Goal: Task Accomplishment & Management: Use online tool/utility

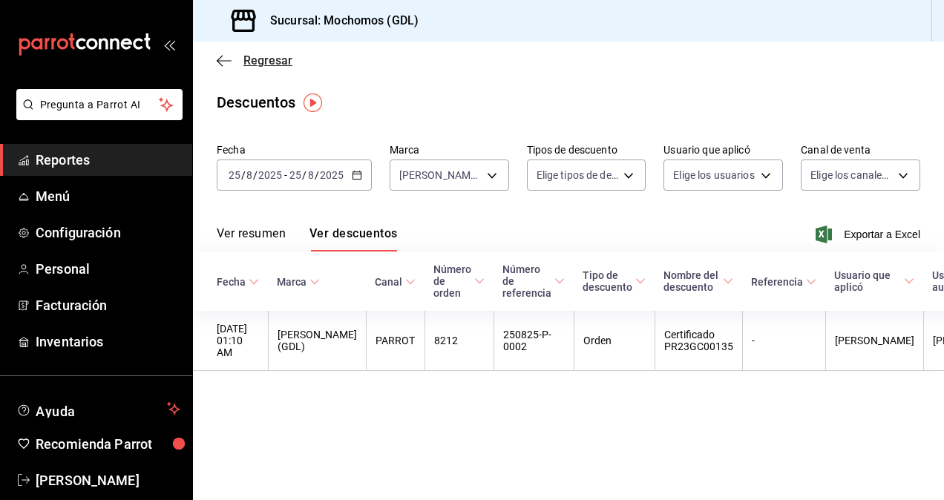
click at [223, 59] on icon "button" at bounding box center [224, 60] width 15 height 13
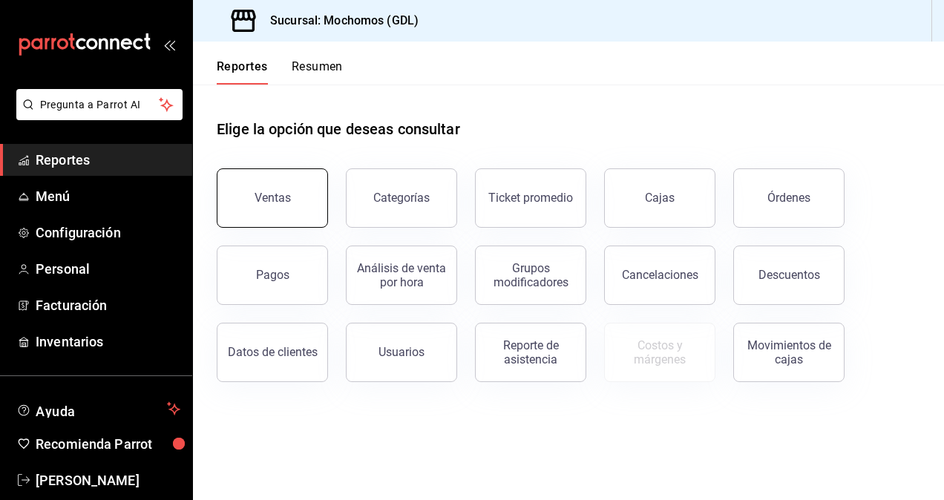
click at [269, 199] on div "Ventas" at bounding box center [273, 198] width 36 height 14
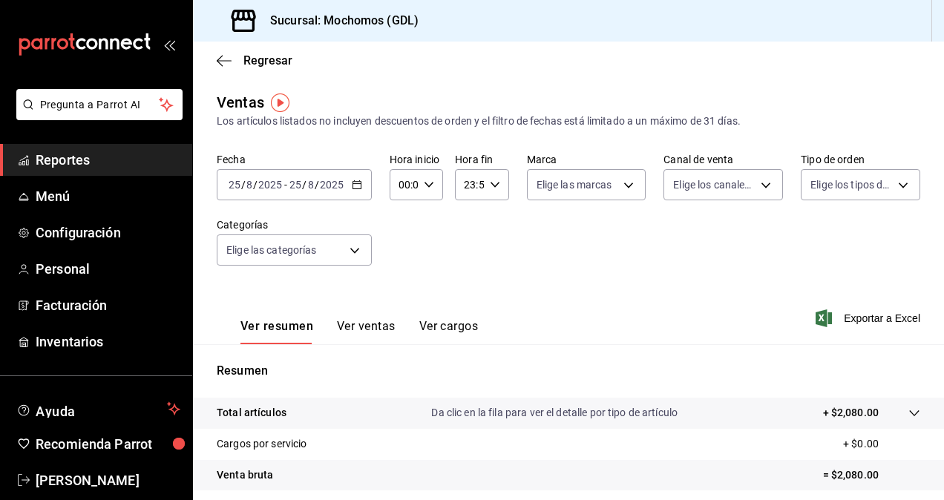
click at [329, 186] on input "2025" at bounding box center [331, 185] width 25 height 12
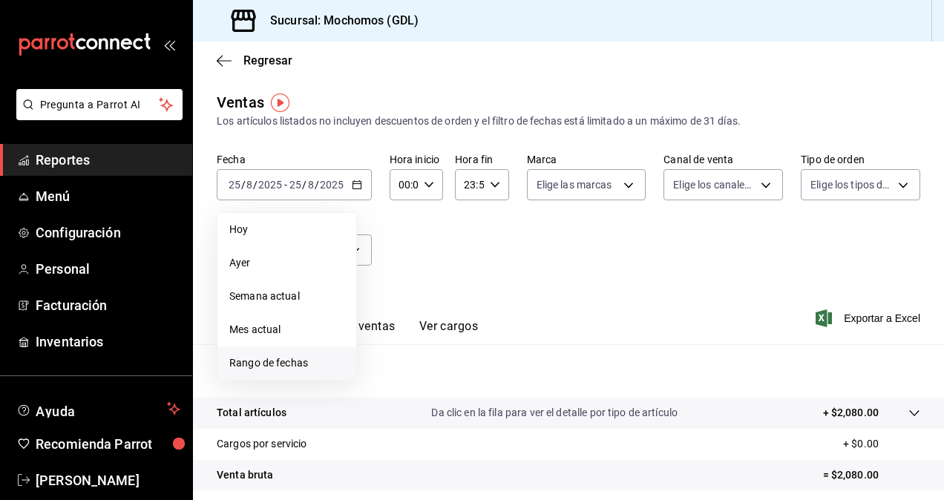
click at [309, 358] on span "Rango de fechas" at bounding box center [286, 363] width 115 height 16
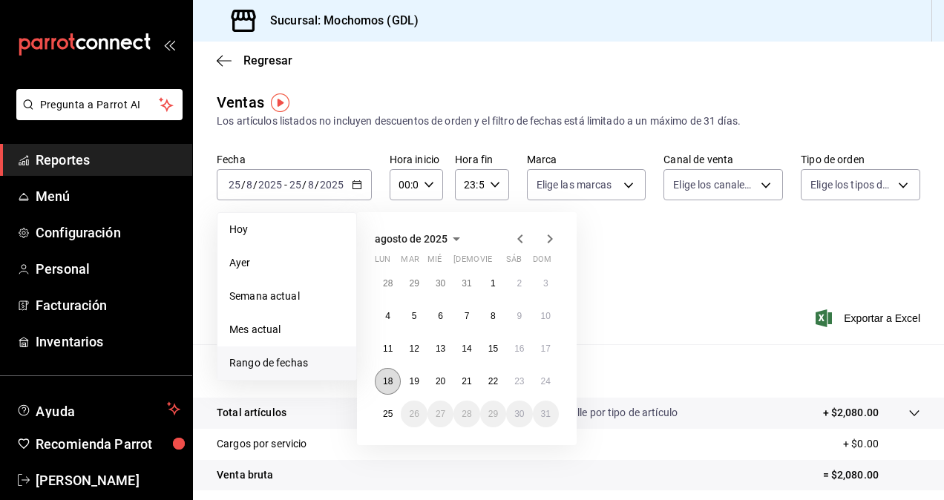
click at [387, 378] on abbr "18" at bounding box center [388, 381] width 10 height 10
click at [384, 414] on abbr "25" at bounding box center [388, 414] width 10 height 10
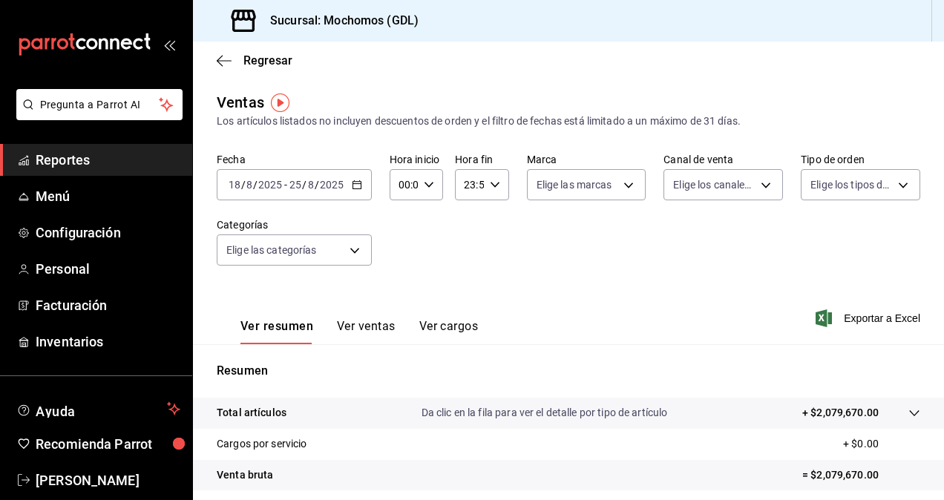
click at [422, 177] on div "00:00 Hora inicio" at bounding box center [416, 184] width 53 height 31
click at [400, 293] on span "02" at bounding box center [401, 294] width 3 height 12
click at [427, 184] on div at bounding box center [472, 250] width 944 height 500
click at [427, 184] on icon "button" at bounding box center [429, 185] width 10 height 10
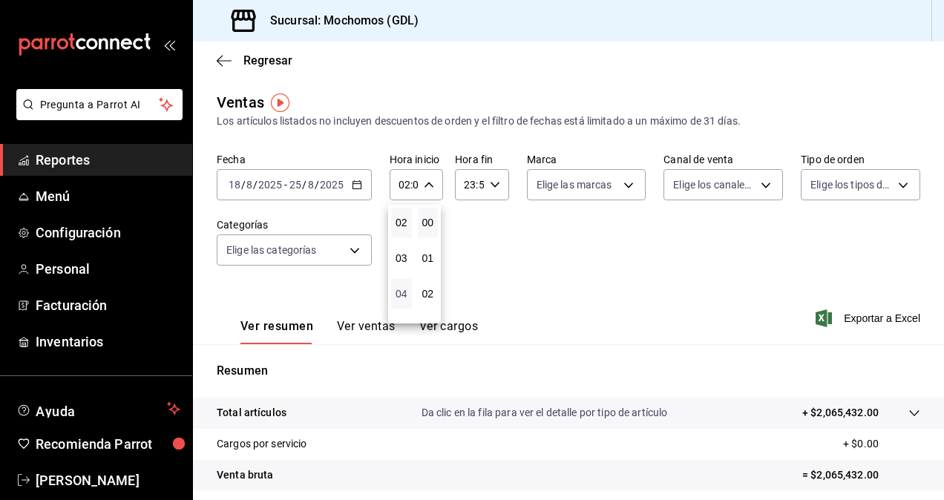
click at [400, 292] on span "04" at bounding box center [401, 294] width 3 height 12
type input "04:00"
click at [546, 271] on div at bounding box center [472, 250] width 944 height 500
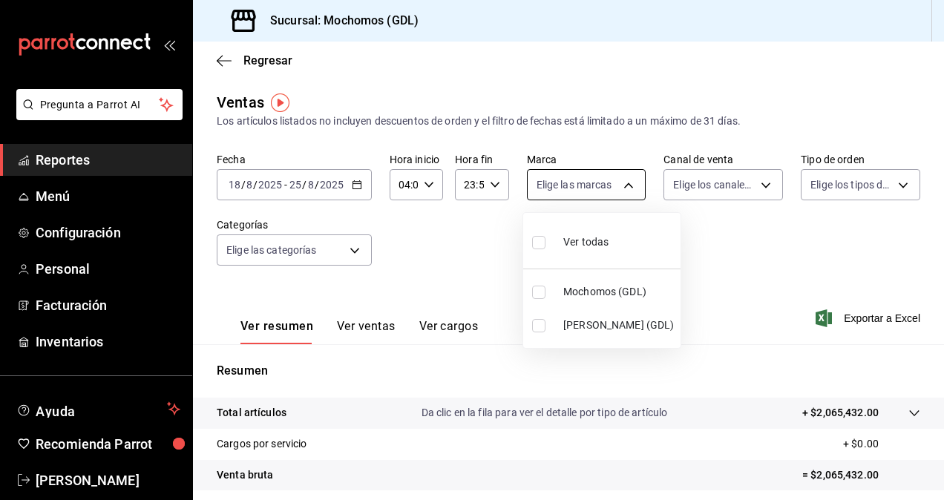
click at [571, 194] on body "Pregunta a Parrot AI Reportes Menú Configuración Personal Facturación Inventari…" at bounding box center [472, 250] width 944 height 500
click at [542, 322] on input "checkbox" at bounding box center [538, 325] width 13 height 13
checkbox input "true"
type input "9cac9703-0c5a-4d8b-addd-5b6b571d65b9"
click at [802, 201] on div at bounding box center [472, 250] width 944 height 500
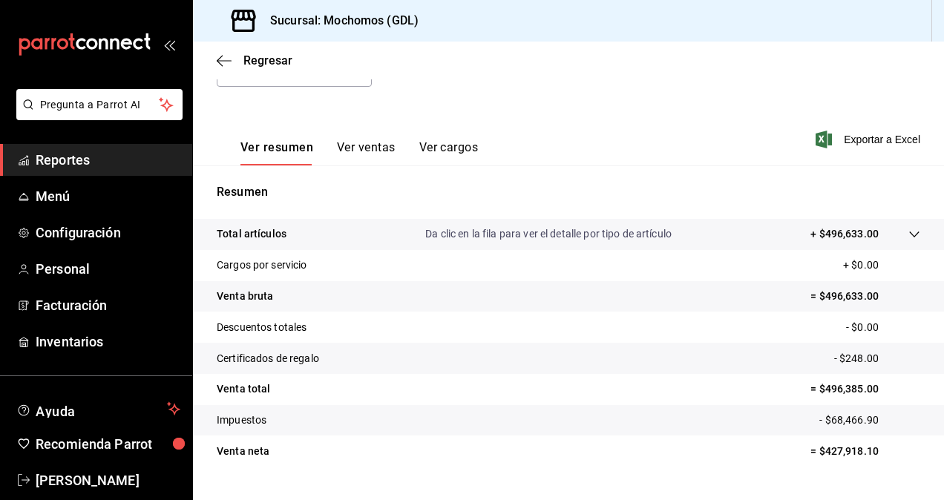
scroll to position [211, 0]
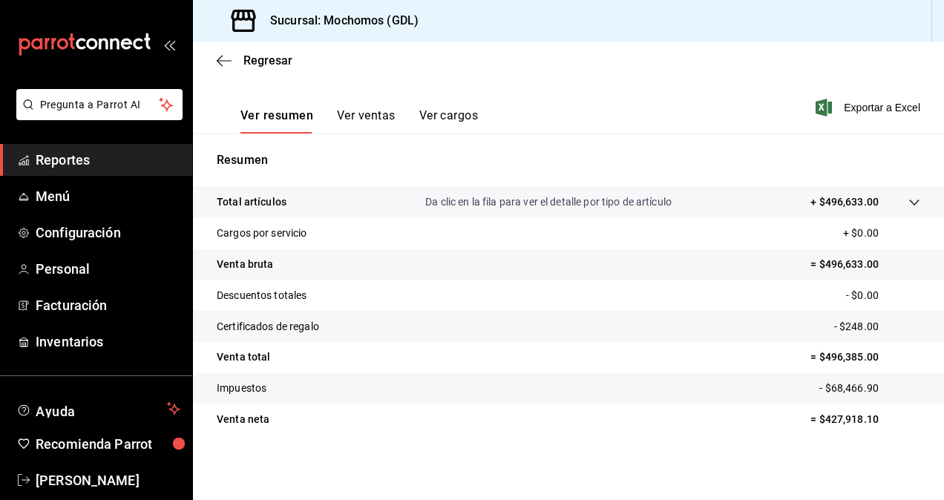
click at [853, 419] on p "= $427,918.10" at bounding box center [865, 420] width 110 height 16
copy p "427,918.10"
click at [875, 111] on span "Exportar a Excel" at bounding box center [870, 108] width 102 height 18
